Goal: Transaction & Acquisition: Purchase product/service

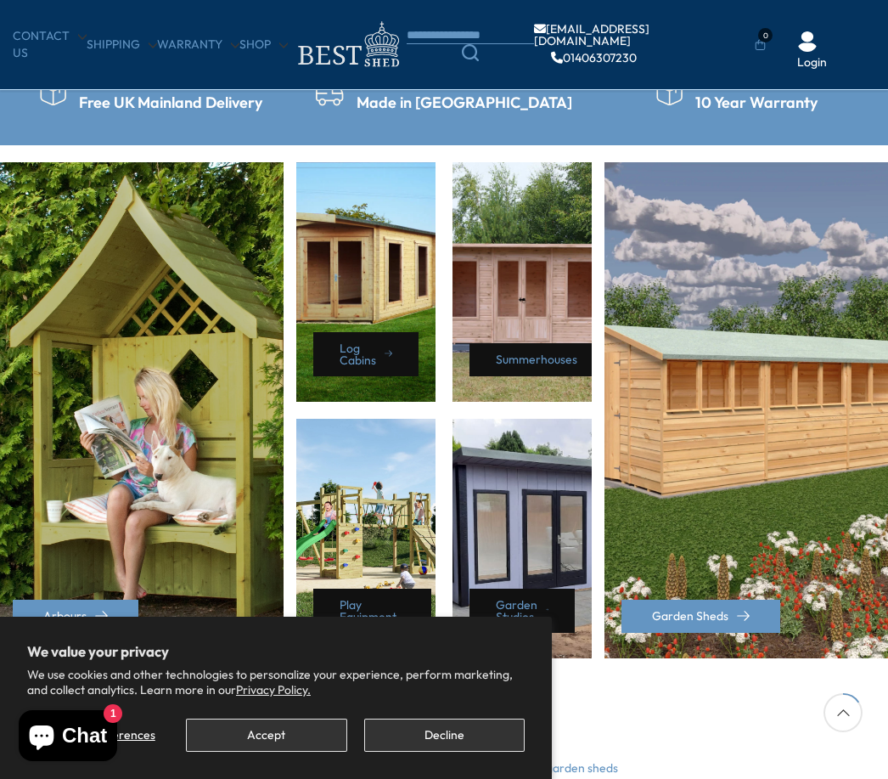
scroll to position [673, 0]
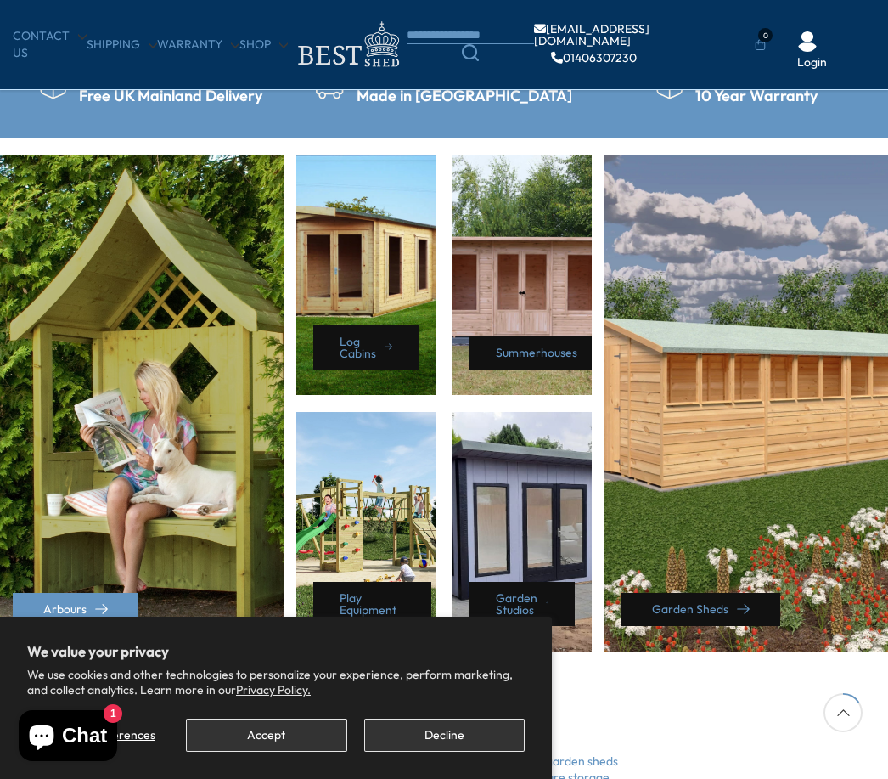
click at [707, 611] on link "Garden Sheds" at bounding box center [701, 609] width 159 height 33
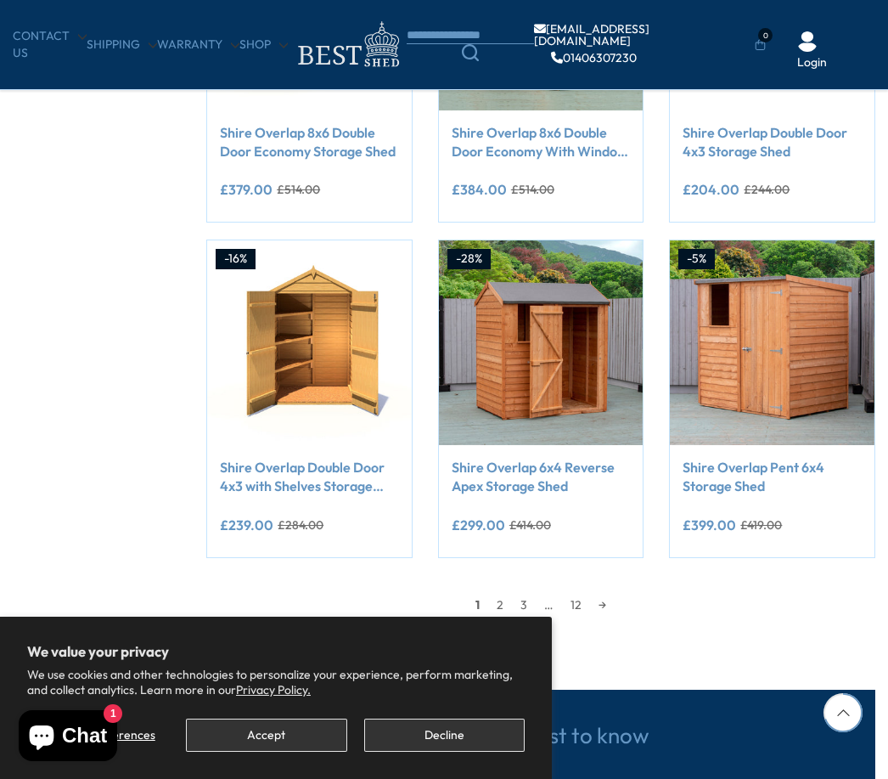
scroll to position [1173, 0]
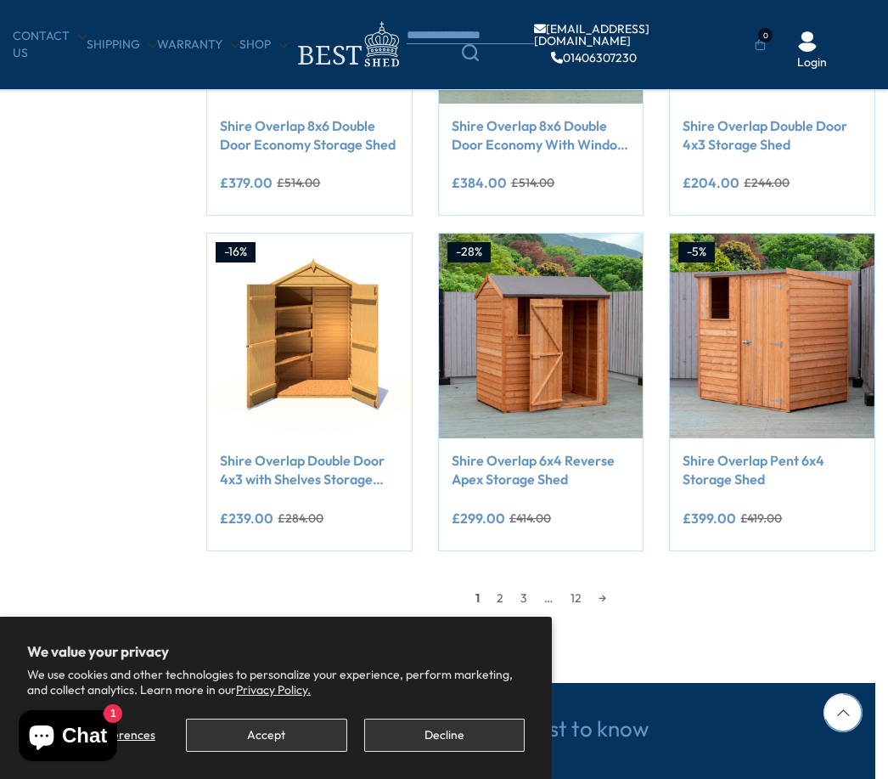
click at [493, 601] on link "2" at bounding box center [500, 597] width 24 height 25
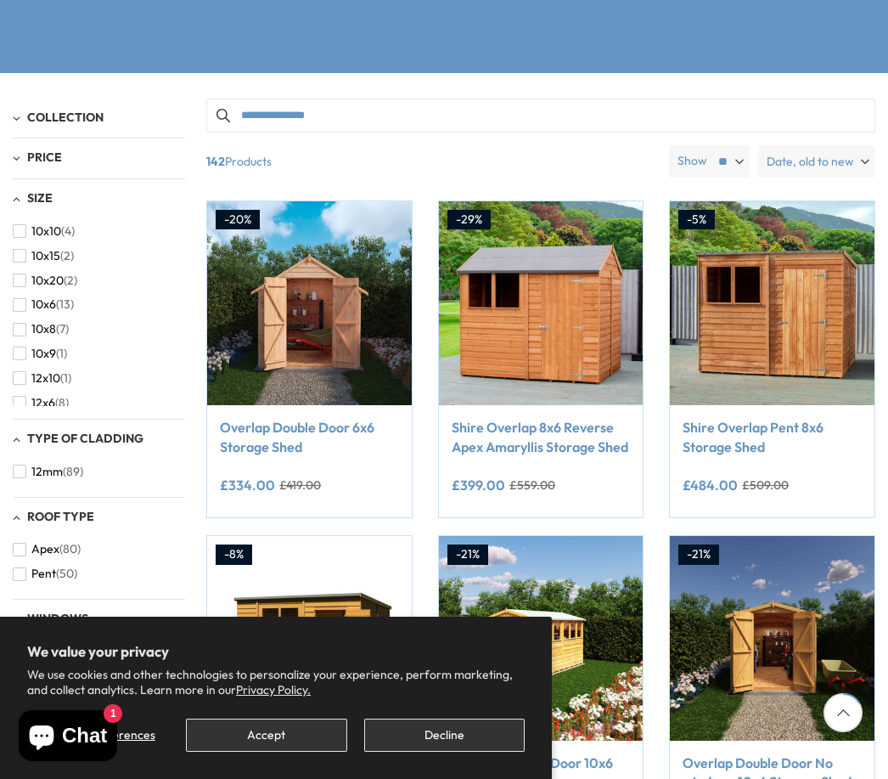
scroll to position [290, 0]
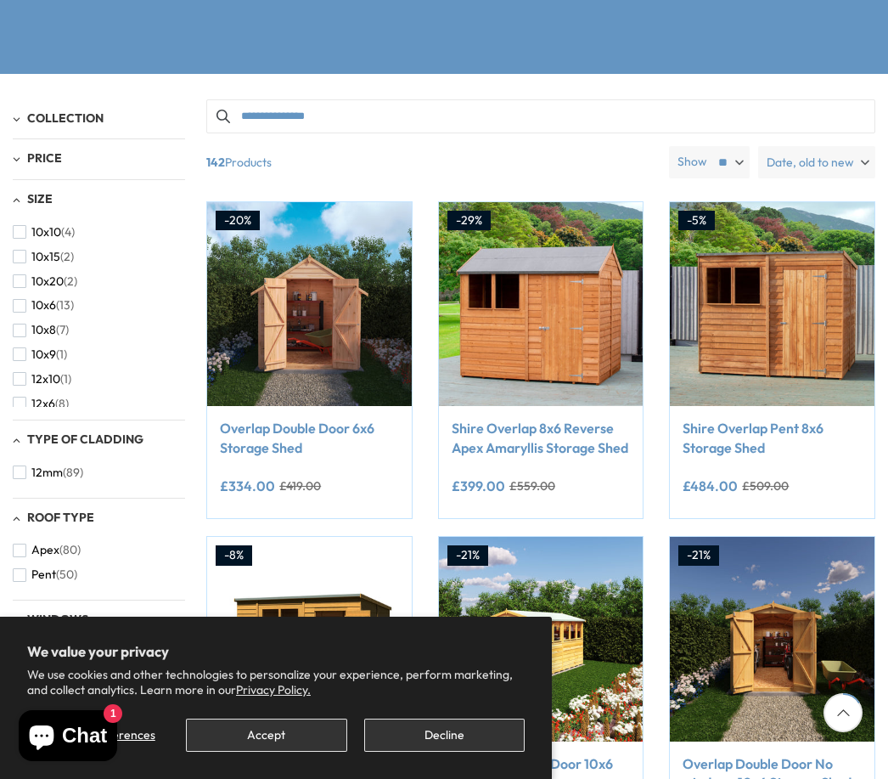
click at [14, 284] on button "10x20 (2)" at bounding box center [45, 281] width 65 height 25
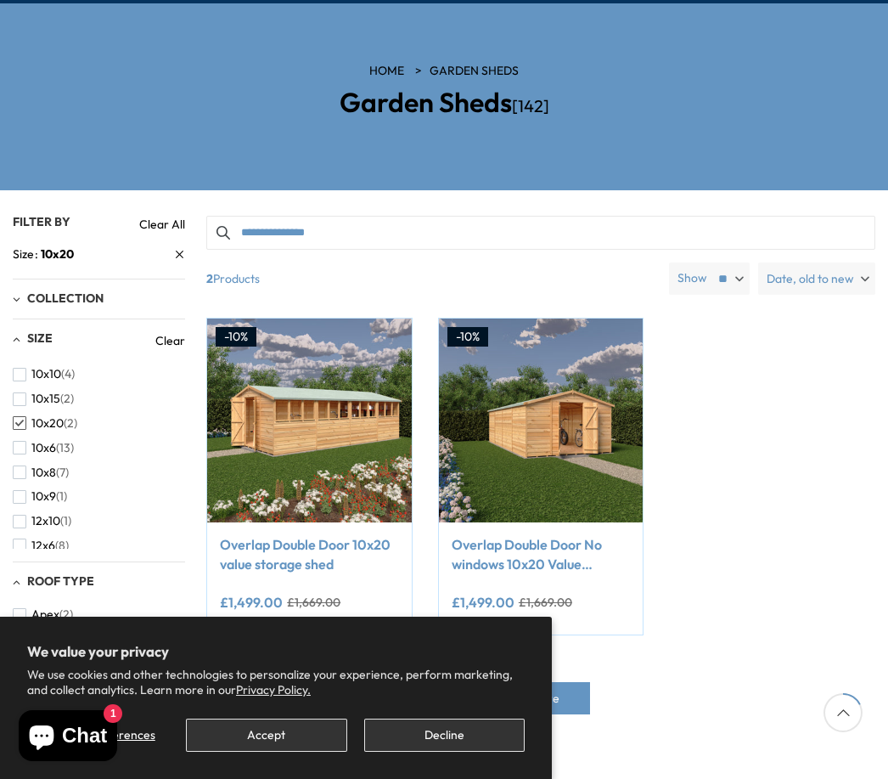
scroll to position [175, 0]
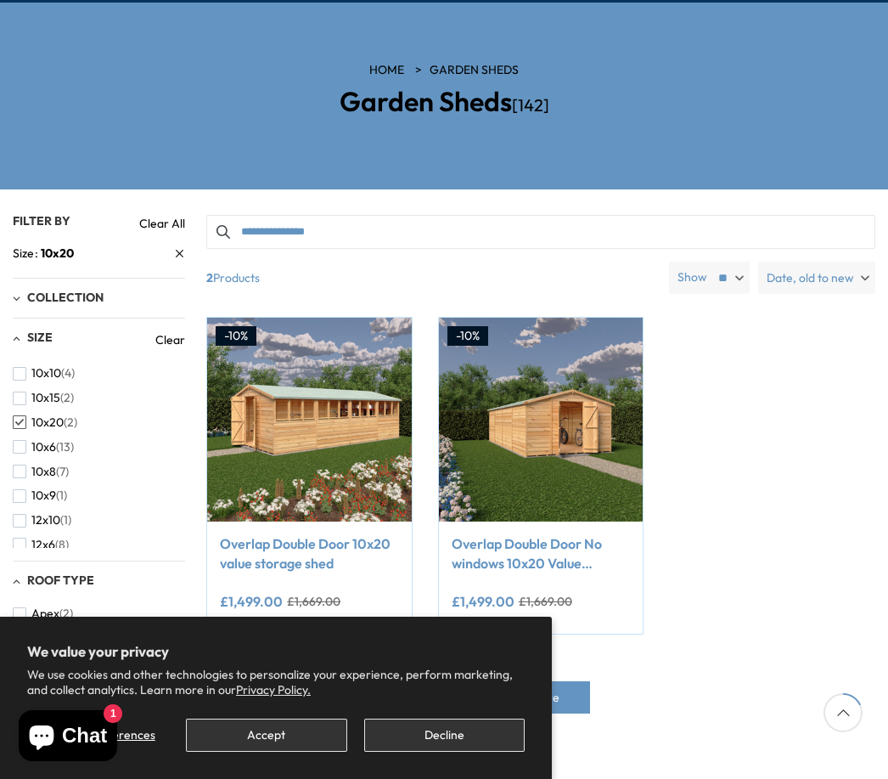
click at [84, 483] on li "10x9 (1)" at bounding box center [95, 495] width 164 height 25
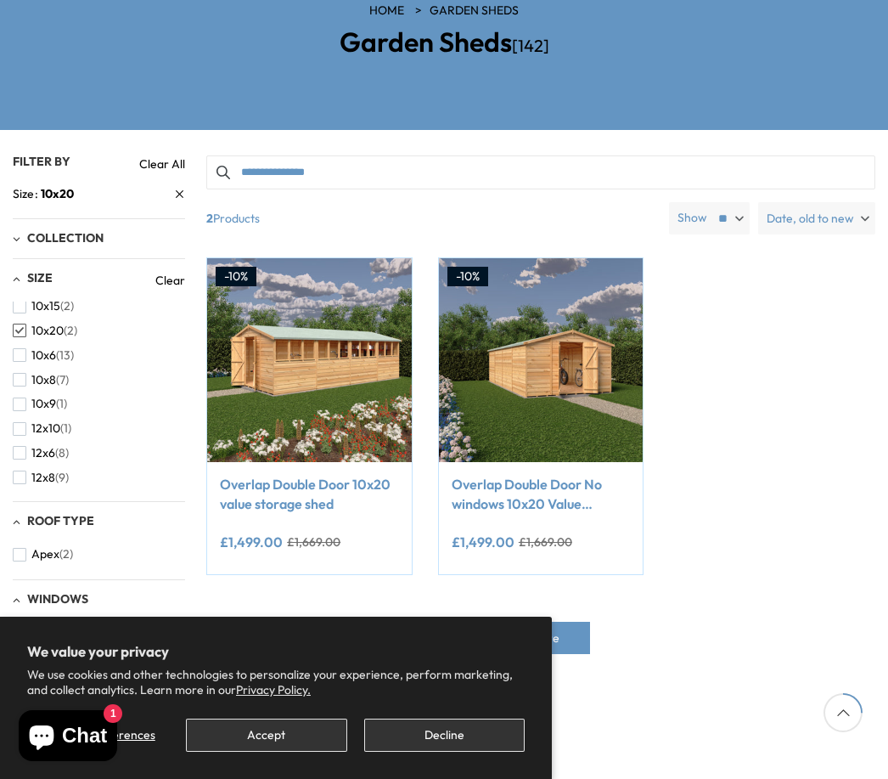
scroll to position [234, 0]
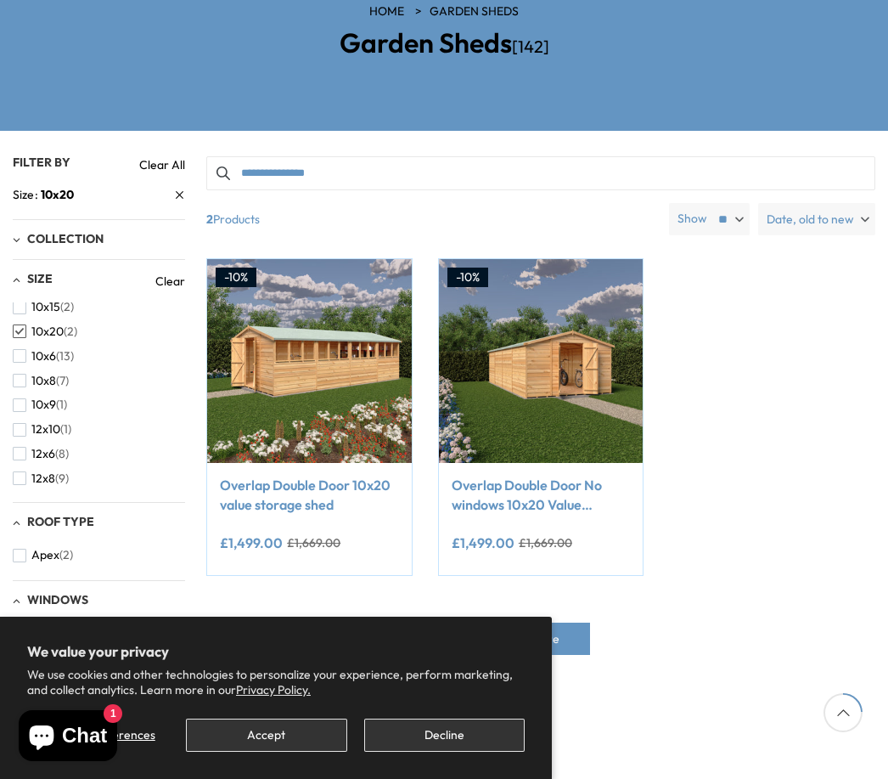
click at [13, 553] on span "button" at bounding box center [20, 556] width 14 height 14
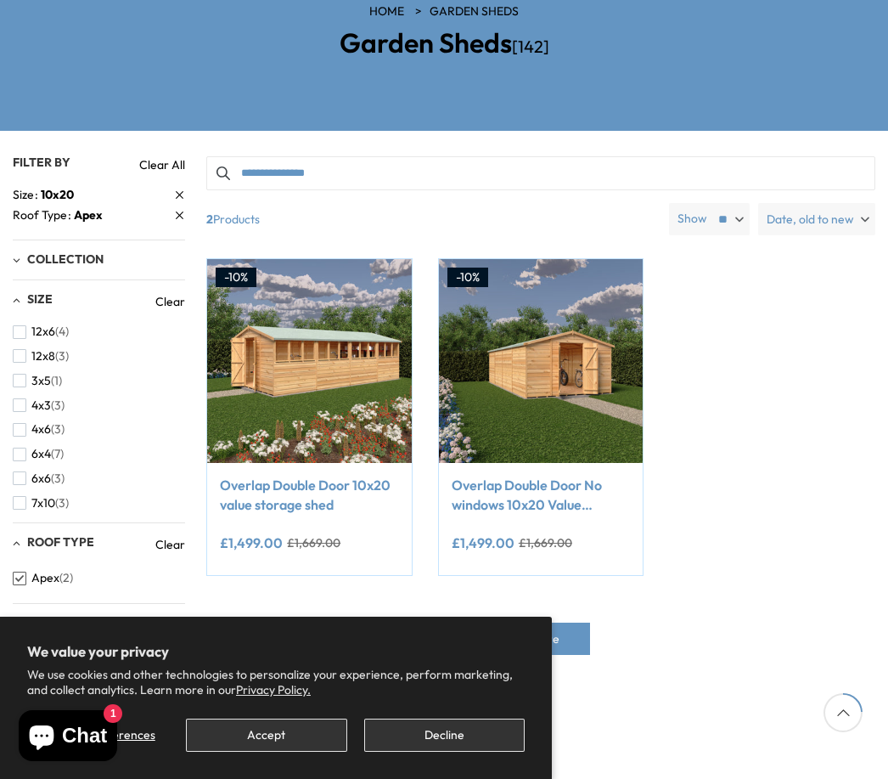
scroll to position [151, 0]
click at [13, 357] on button "12x8 (3)" at bounding box center [41, 355] width 56 height 25
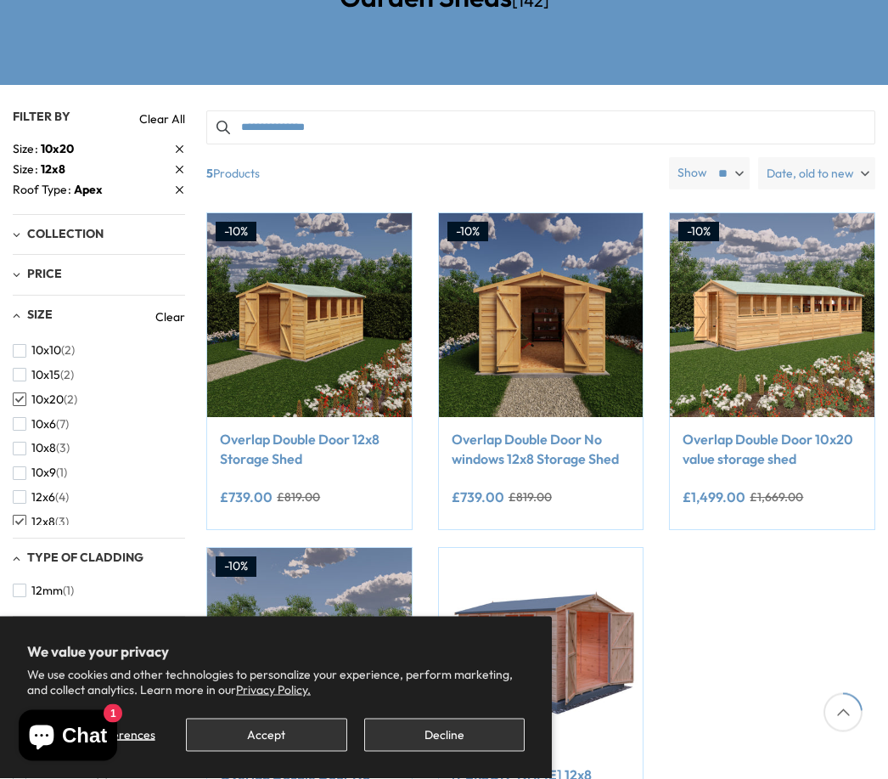
scroll to position [307, 0]
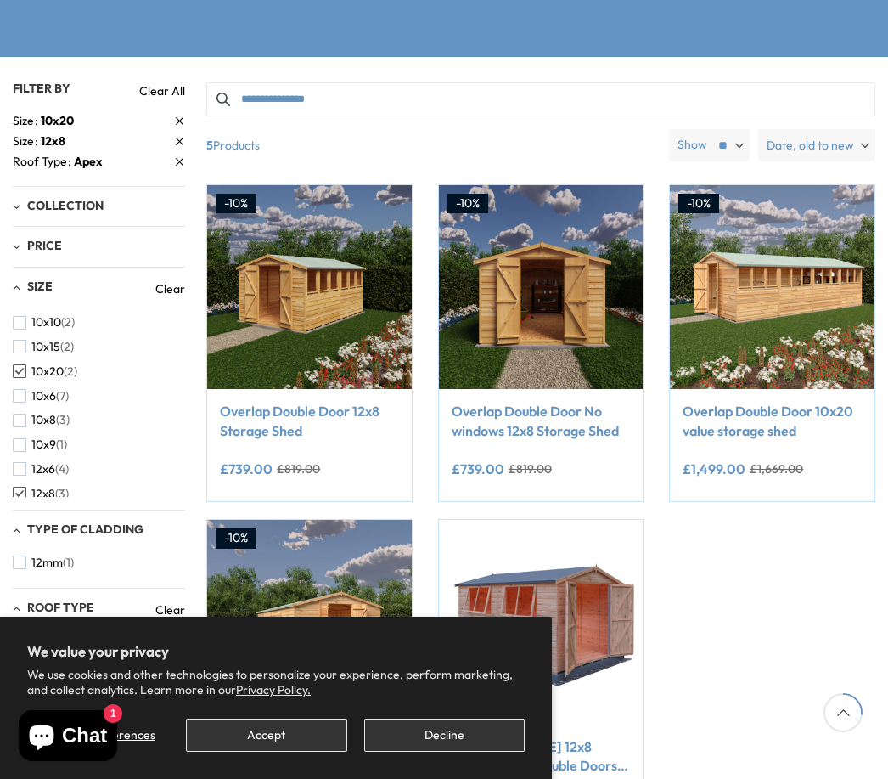
click at [42, 375] on button "10x20 (2)" at bounding box center [45, 371] width 65 height 25
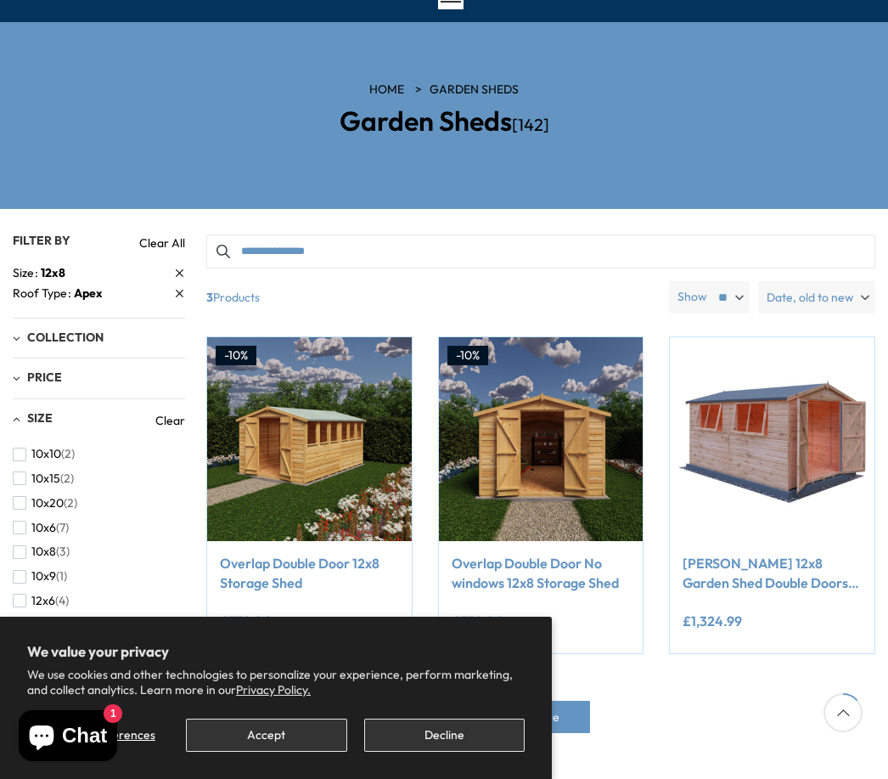
scroll to position [152, 0]
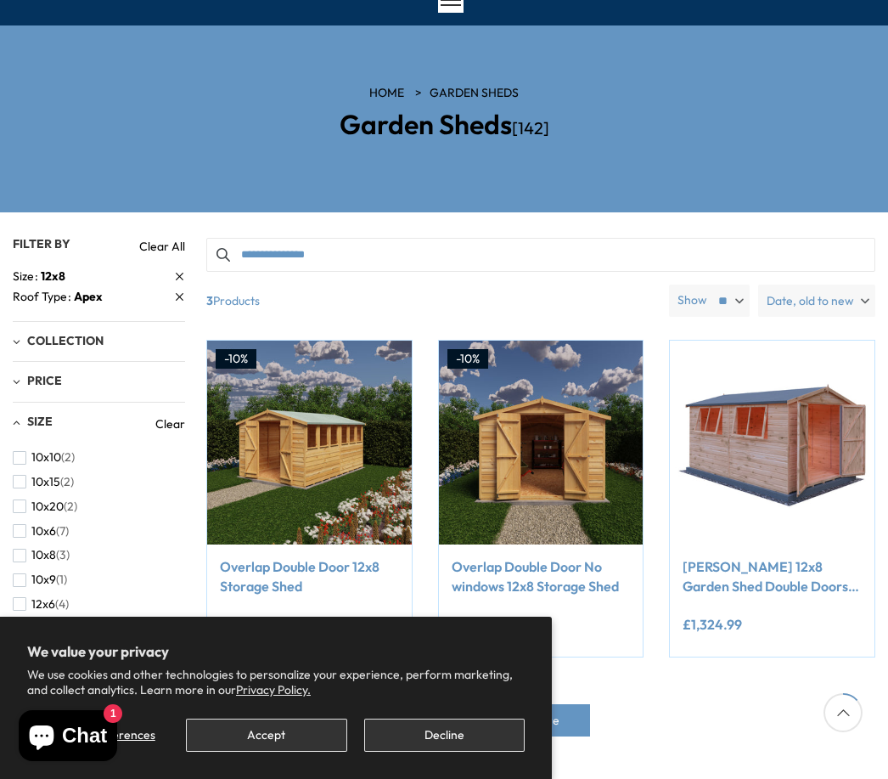
click at [388, 98] on link "HOME" at bounding box center [386, 93] width 35 height 17
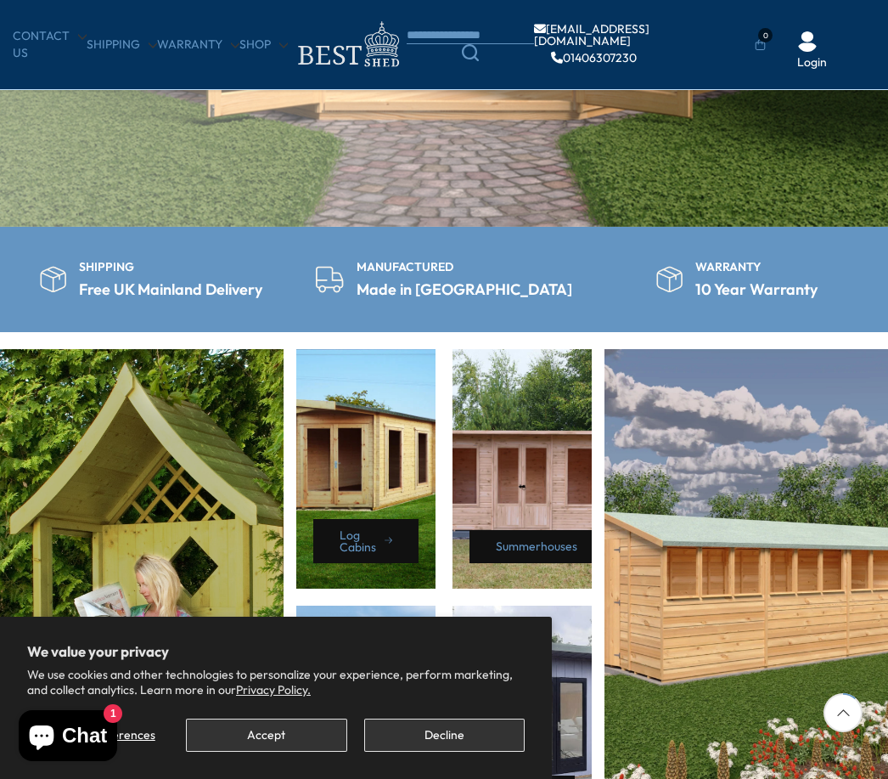
scroll to position [486, 0]
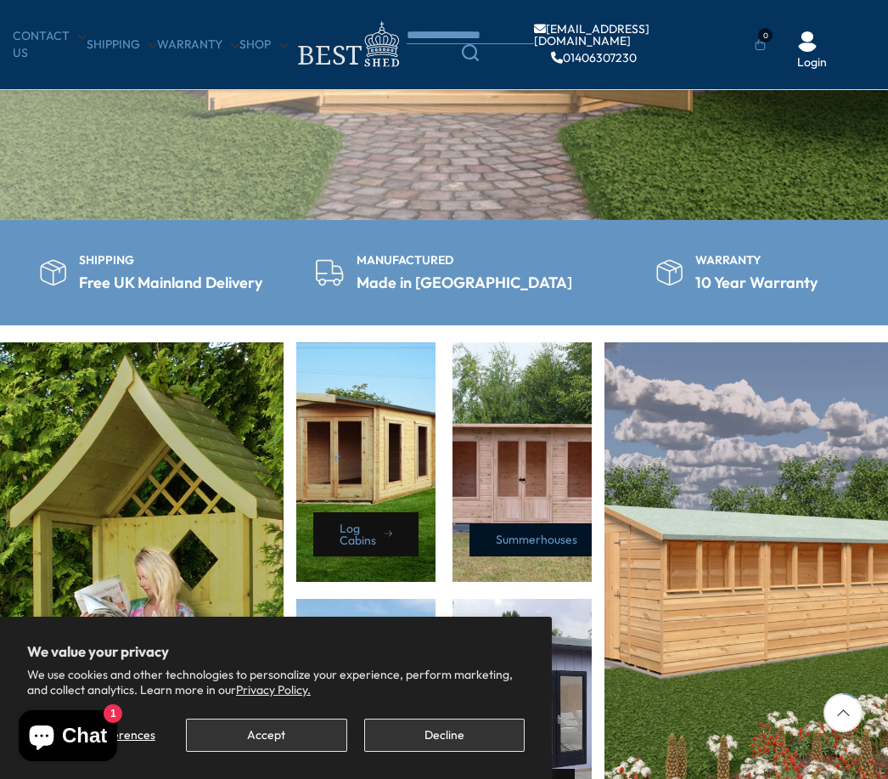
click at [490, 539] on link "Summerhouses" at bounding box center [541, 539] width 143 height 33
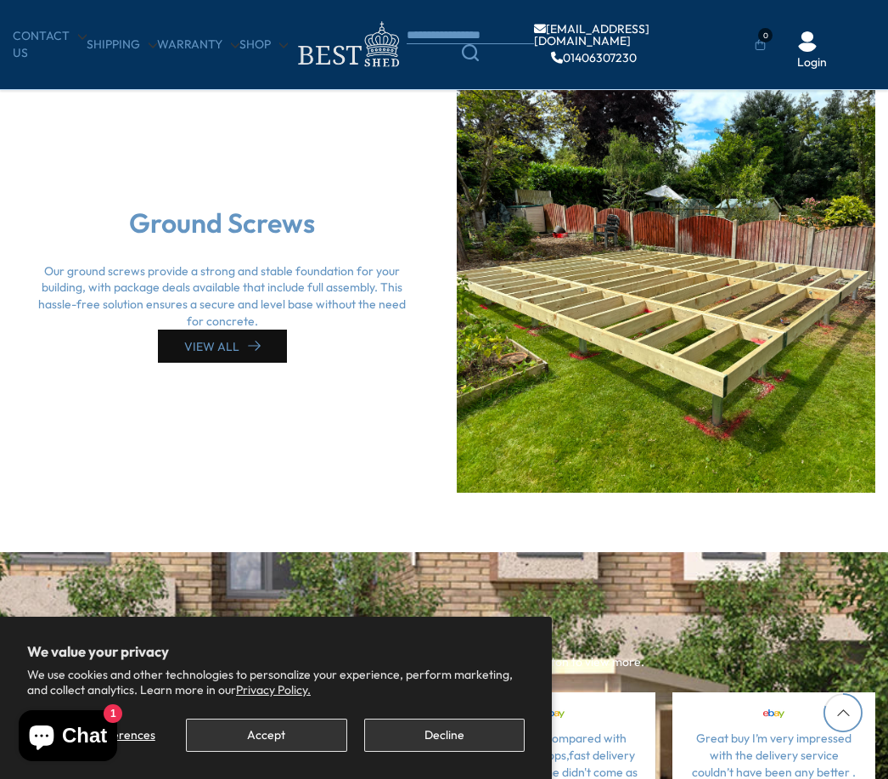
scroll to position [3928, 0]
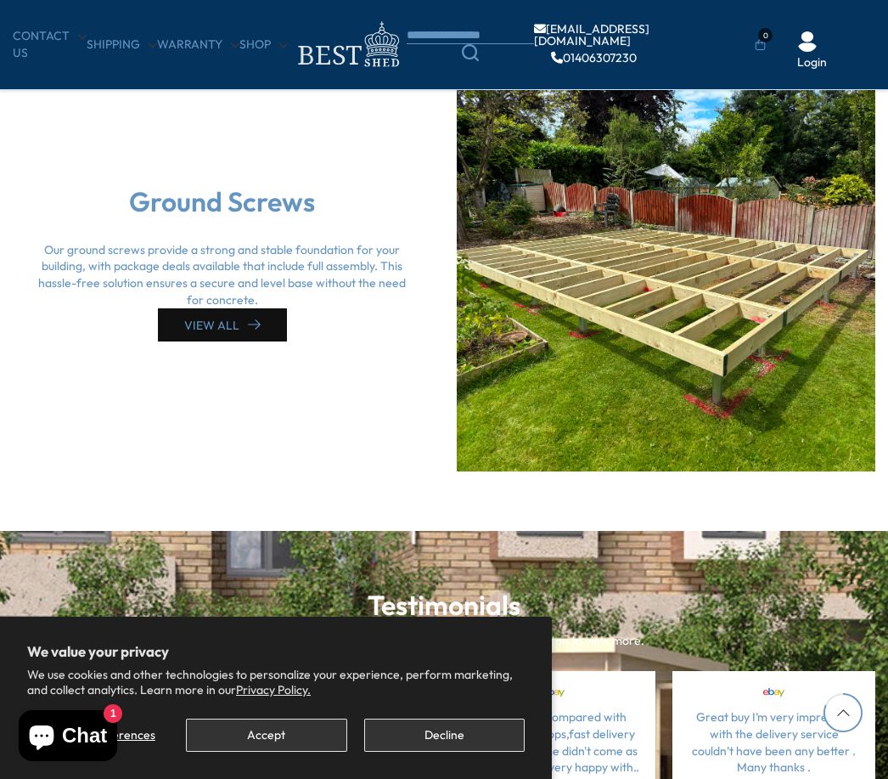
click at [732, 343] on div at bounding box center [666, 263] width 419 height 416
click at [730, 358] on div at bounding box center [666, 263] width 419 height 416
click at [203, 311] on link "VIEW ALL" at bounding box center [222, 324] width 129 height 33
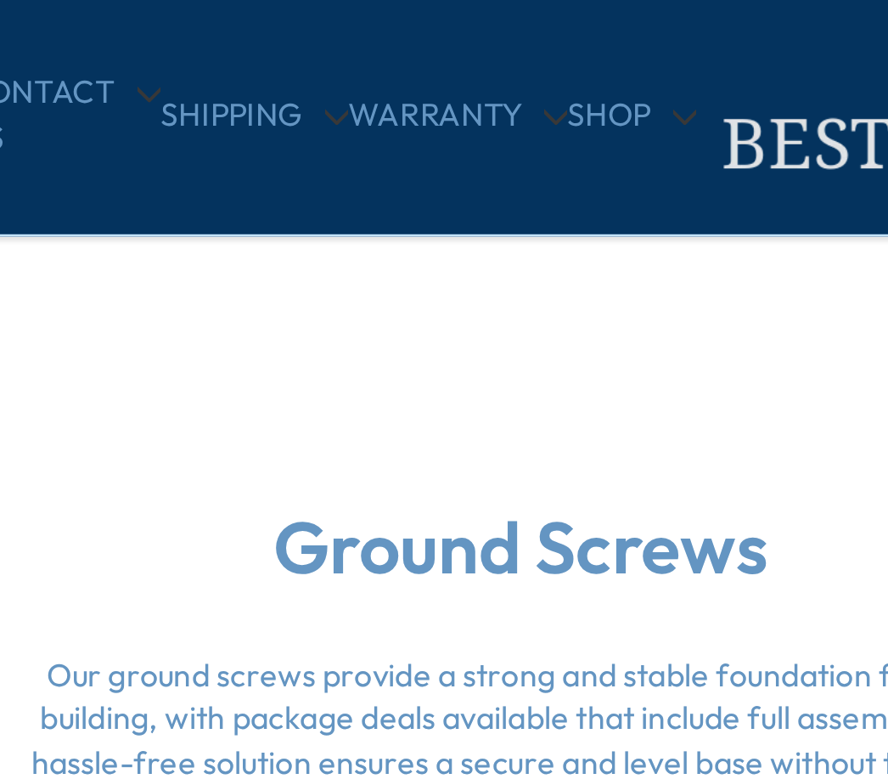
scroll to position [3919, 0]
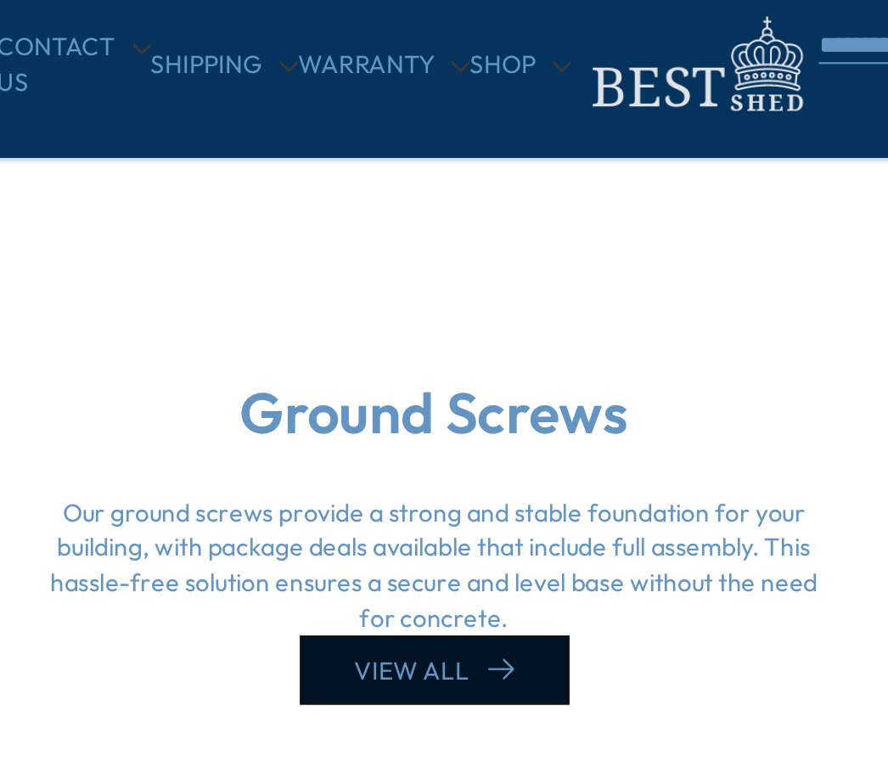
click at [183, 318] on link "VIEW ALL" at bounding box center [222, 334] width 129 height 33
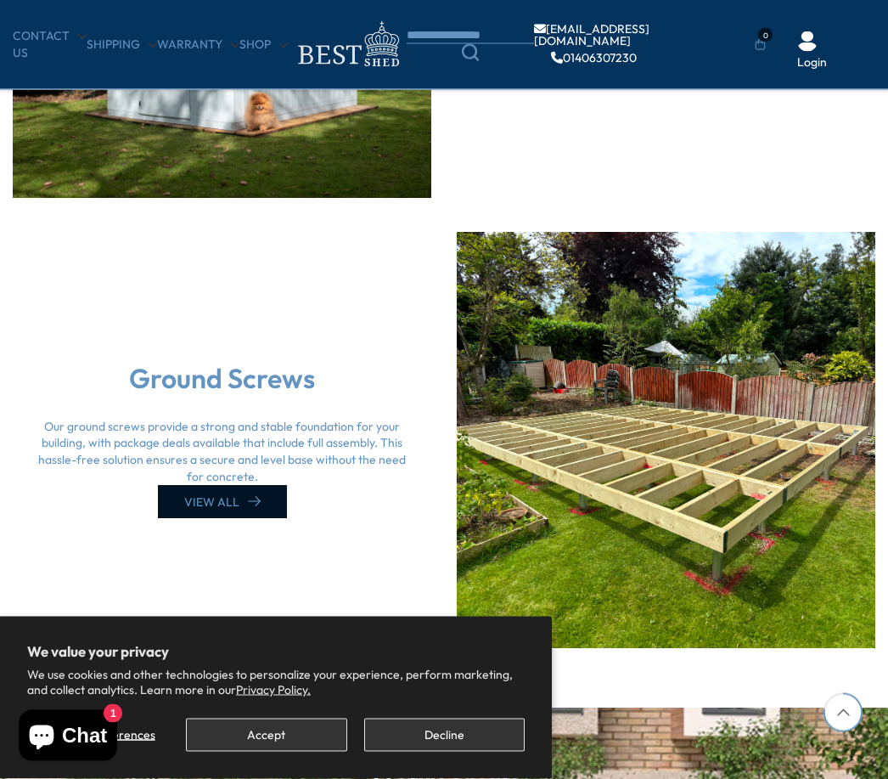
scroll to position [3746, 0]
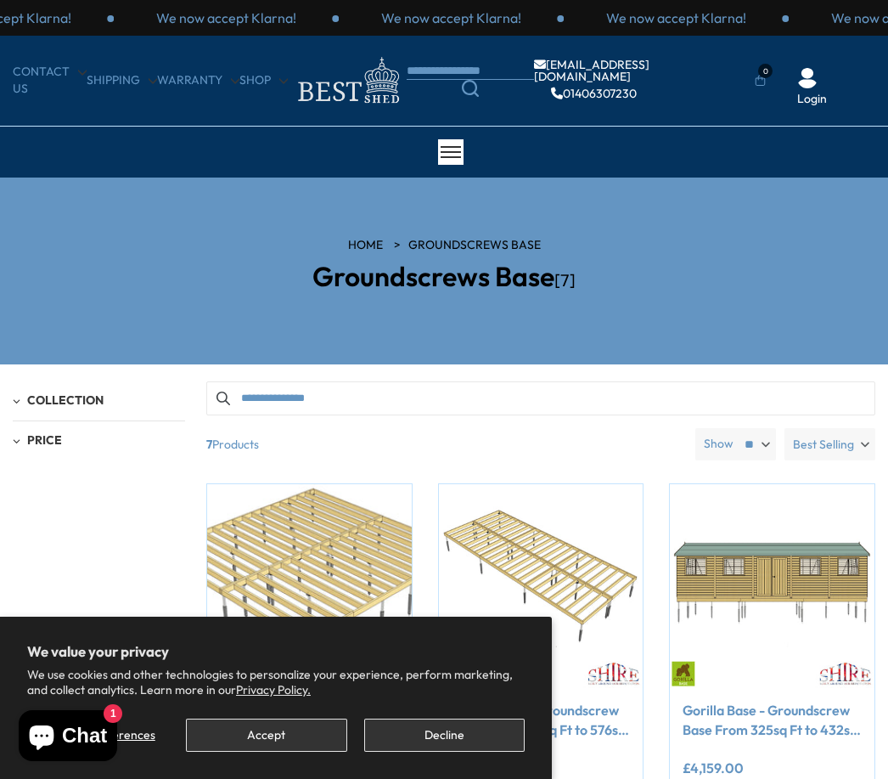
click at [41, 404] on span "Collection" at bounding box center [65, 399] width 76 height 15
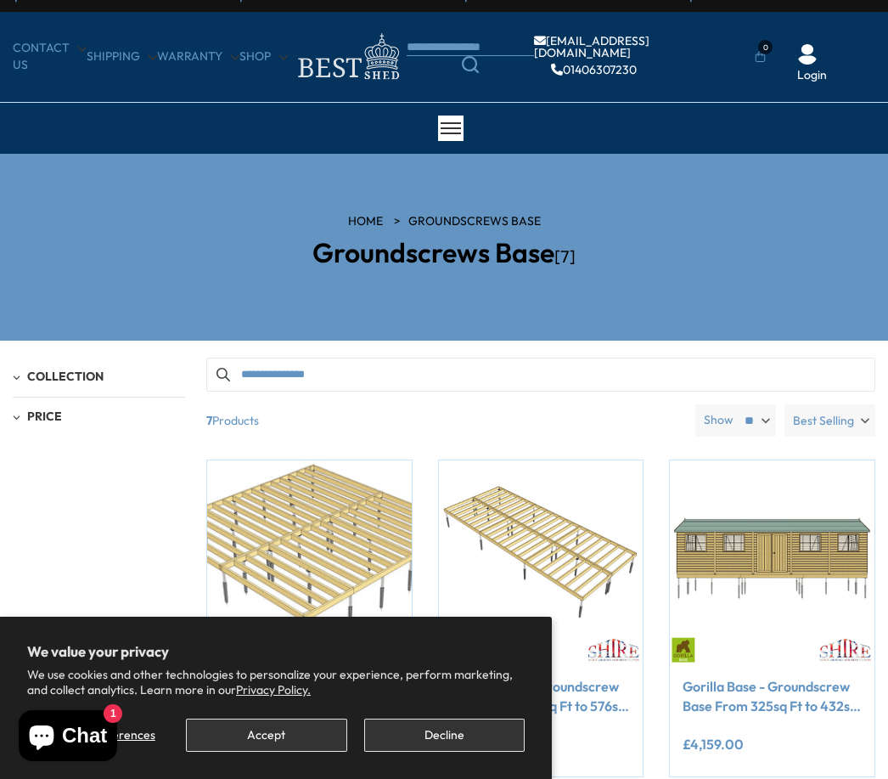
scroll to position [32, 0]
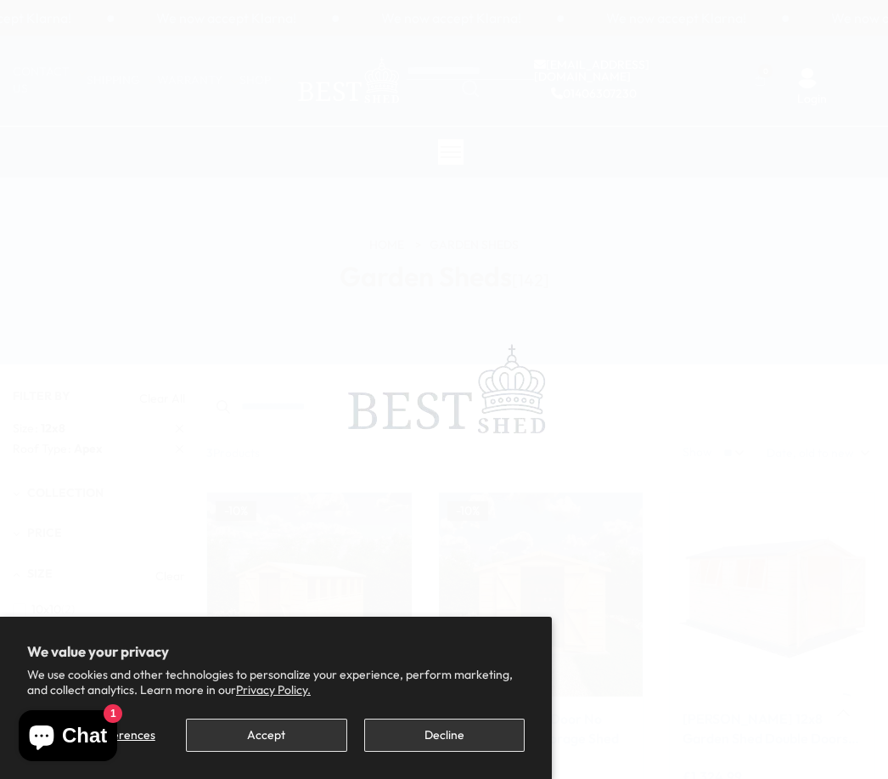
scroll to position [206, 0]
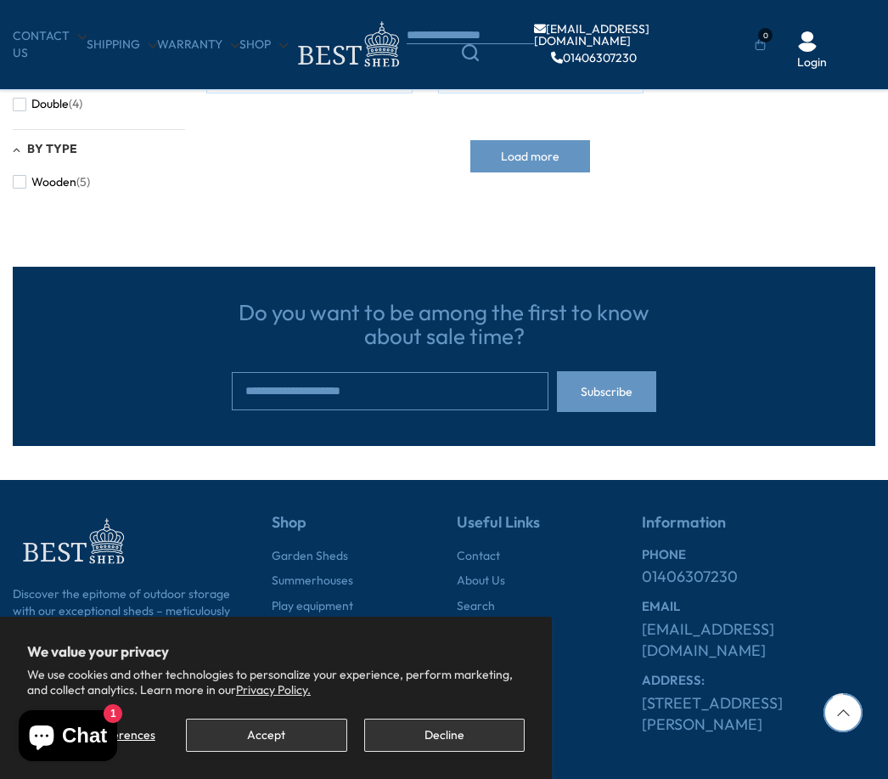
scroll to position [959, 0]
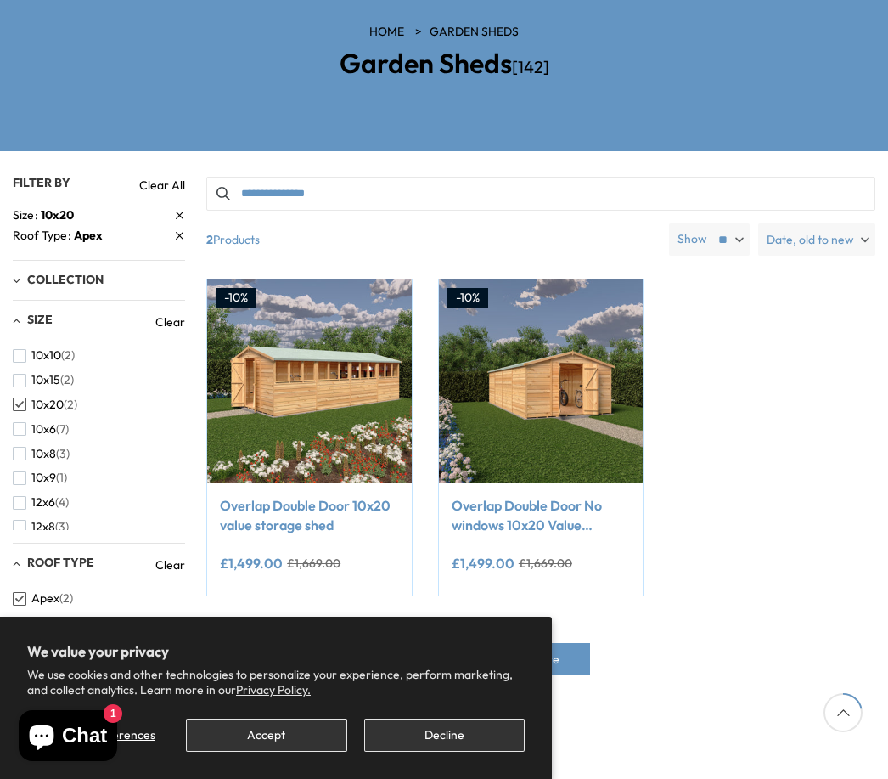
scroll to position [212, 0]
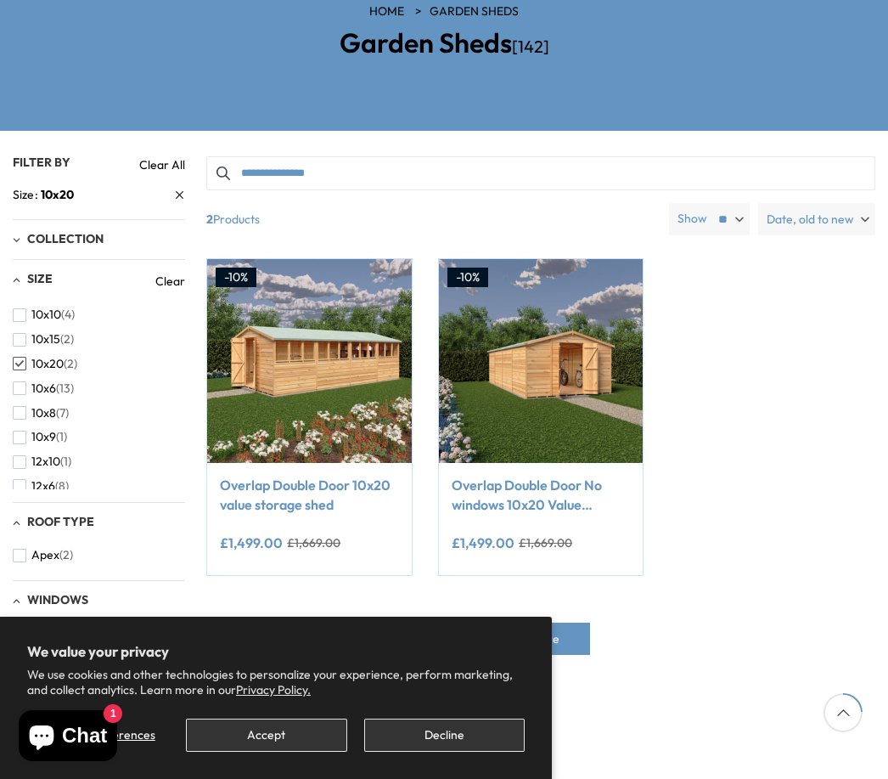
scroll to position [290, 0]
